Goal: Transaction & Acquisition: Obtain resource

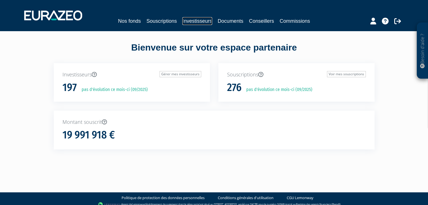
click at [192, 24] on link "Investisseurs" at bounding box center [197, 21] width 30 height 8
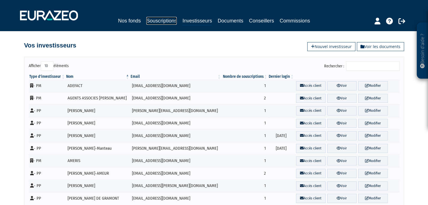
click at [162, 21] on link "Souscriptions" at bounding box center [161, 21] width 30 height 8
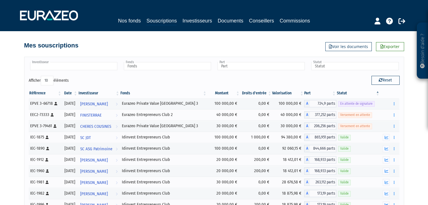
click at [82, 65] on input "text" at bounding box center [73, 66] width 87 height 8
type input "la fina"
click at [76, 74] on li "LA FINA NCIERE COAT ELEZ" at bounding box center [73, 75] width 89 height 7
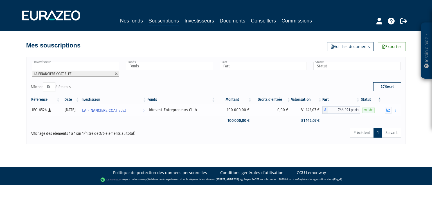
click at [399, 108] on td at bounding box center [391, 110] width 19 height 11
click at [399, 109] on button "button" at bounding box center [396, 110] width 7 height 7
click at [376, 120] on link "Documents" at bounding box center [374, 120] width 46 height 9
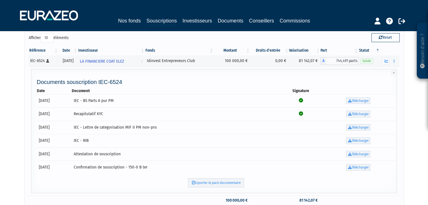
scroll to position [78, 0]
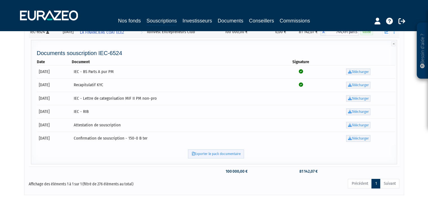
click at [217, 153] on link "Exporter le pack documentaire" at bounding box center [216, 154] width 56 height 9
click at [405, 74] on div "Besoin d'aide ? × J'ai besoin d'aide Si vous avez une question à propos du fonc…" at bounding box center [214, 59] width 428 height 274
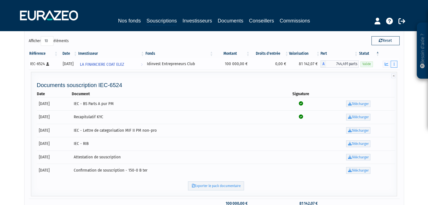
drag, startPoint x: 394, startPoint y: 86, endPoint x: 393, endPoint y: 62, distance: 23.9
click at [393, 62] on tbody at bounding box center [214, 133] width 371 height 150
click at [394, 66] on button "button" at bounding box center [393, 64] width 7 height 7
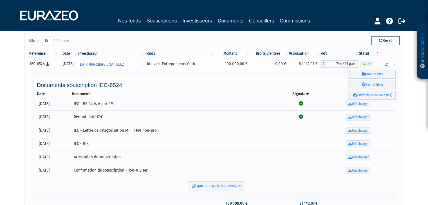
click at [379, 94] on link "Historique de rachat(s)" at bounding box center [372, 95] width 46 height 9
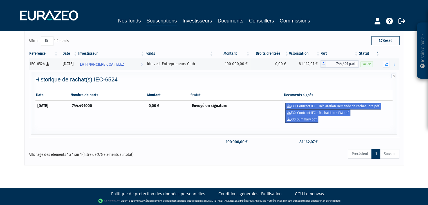
click at [259, 111] on td "Envoyé en signature" at bounding box center [236, 113] width 93 height 24
click at [327, 105] on link "730-Contract-IEC - Déclaration Demande de rachat libre.pdf" at bounding box center [333, 106] width 96 height 7
click at [338, 112] on link "730-Contract-IEC - Rachat Libre PM.pdf" at bounding box center [317, 113] width 65 height 7
